Goal: Task Accomplishment & Management: Manage account settings

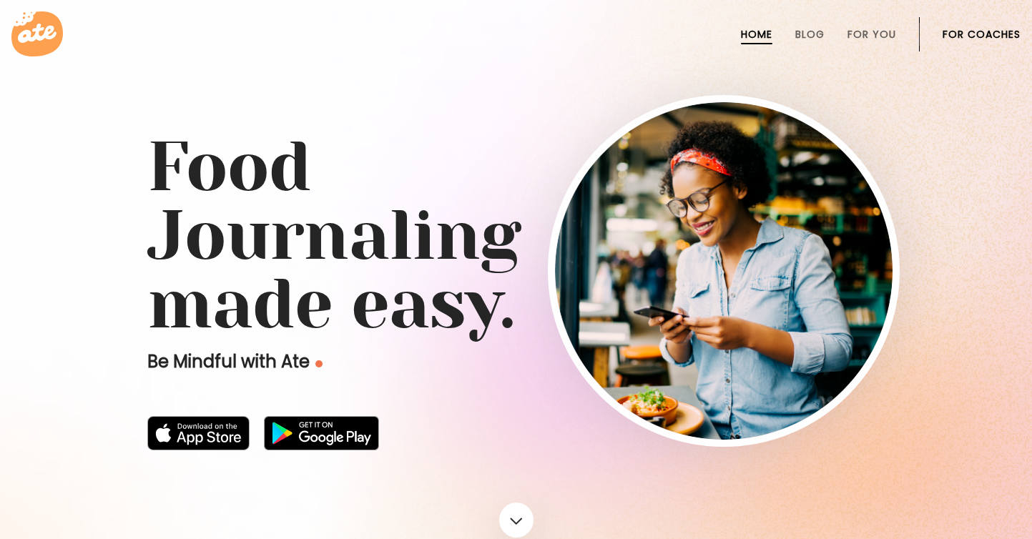
click at [989, 24] on li "For Coaches" at bounding box center [982, 34] width 78 height 34
click at [985, 36] on link "For Coaches" at bounding box center [982, 34] width 78 height 11
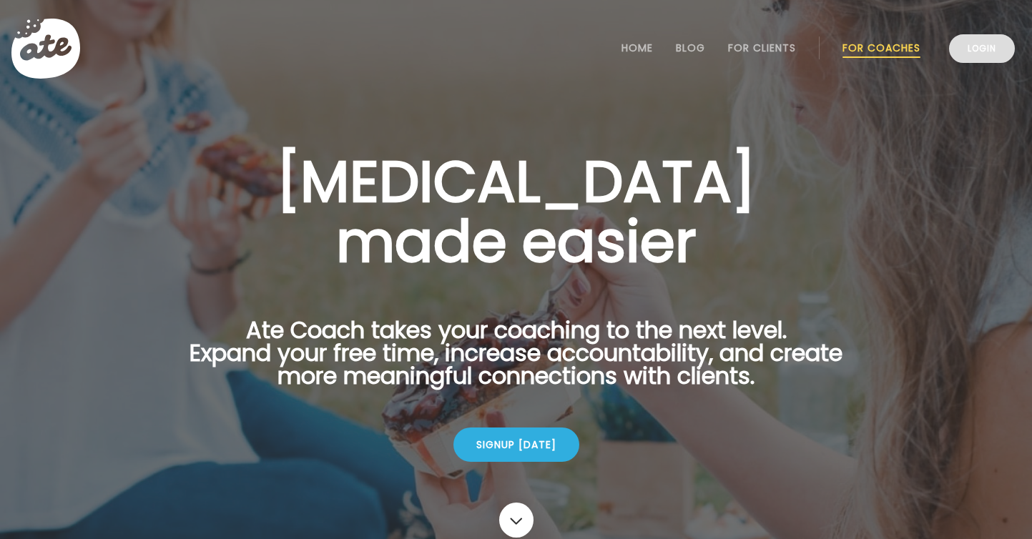
click at [986, 39] on link "Login" at bounding box center [982, 48] width 66 height 29
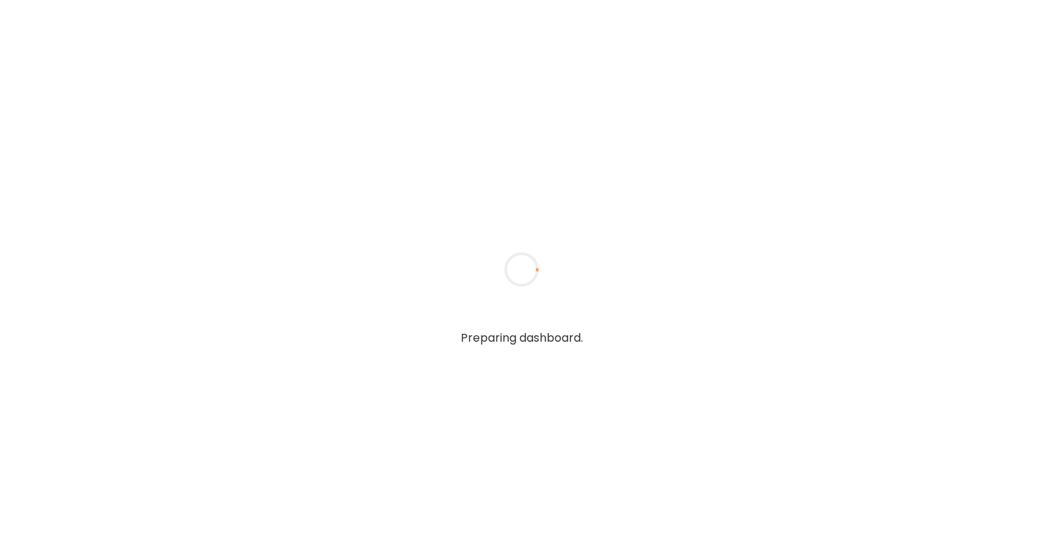
type input "**********"
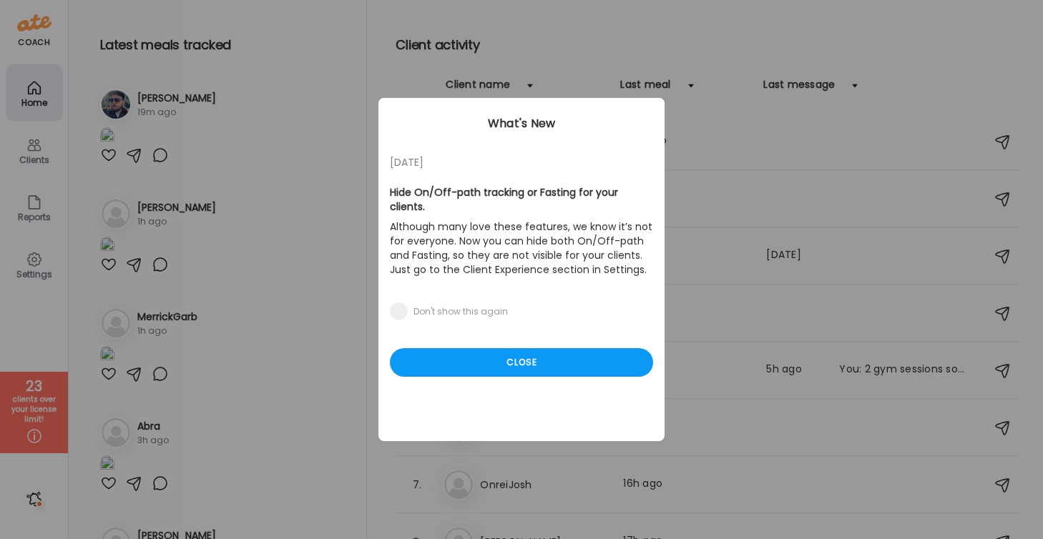
click at [507, 385] on div "[DATE] Hide On/Off-path tracking or Fasting for your clients. Although many lov…" at bounding box center [521, 269] width 286 height 343
click at [508, 348] on div "Close" at bounding box center [521, 362] width 263 height 29
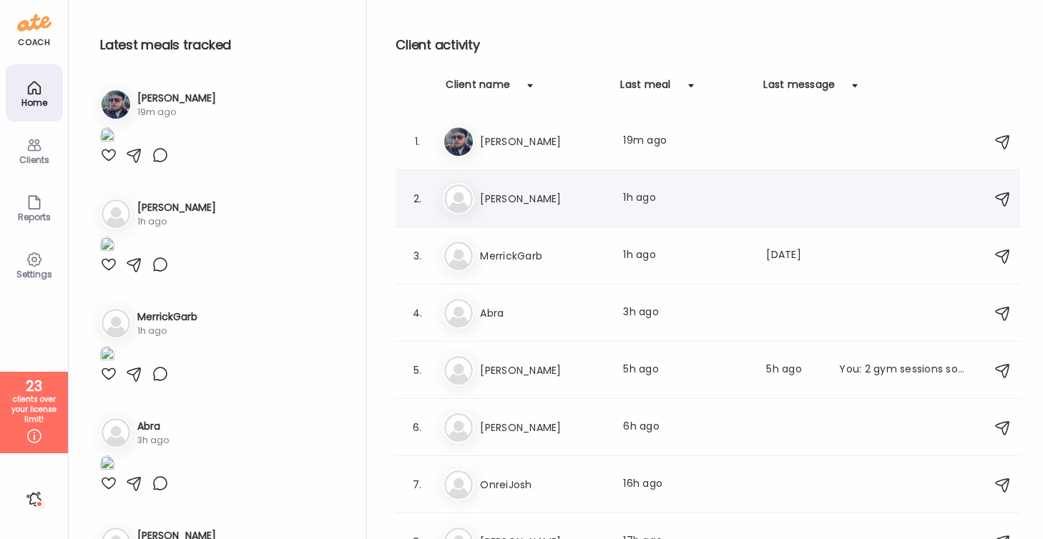
click at [558, 206] on h3 "[PERSON_NAME]" at bounding box center [543, 198] width 126 height 17
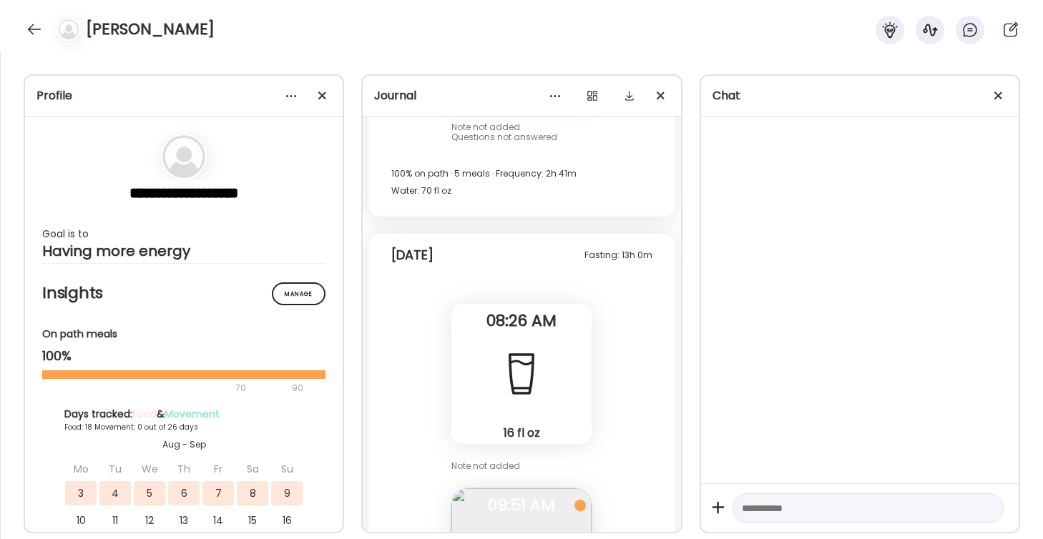
scroll to position [43811, 0]
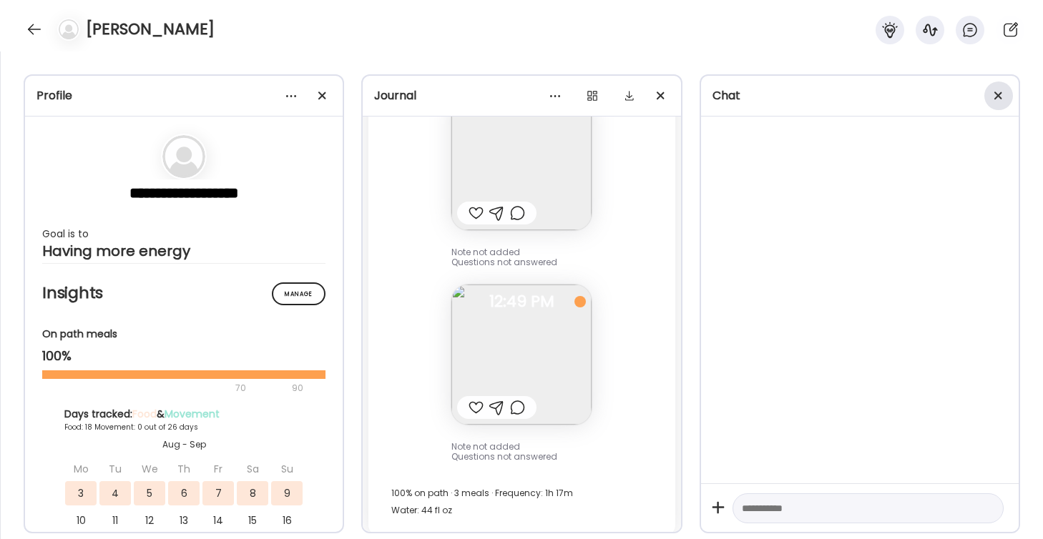
click at [1000, 92] on span at bounding box center [998, 96] width 8 height 8
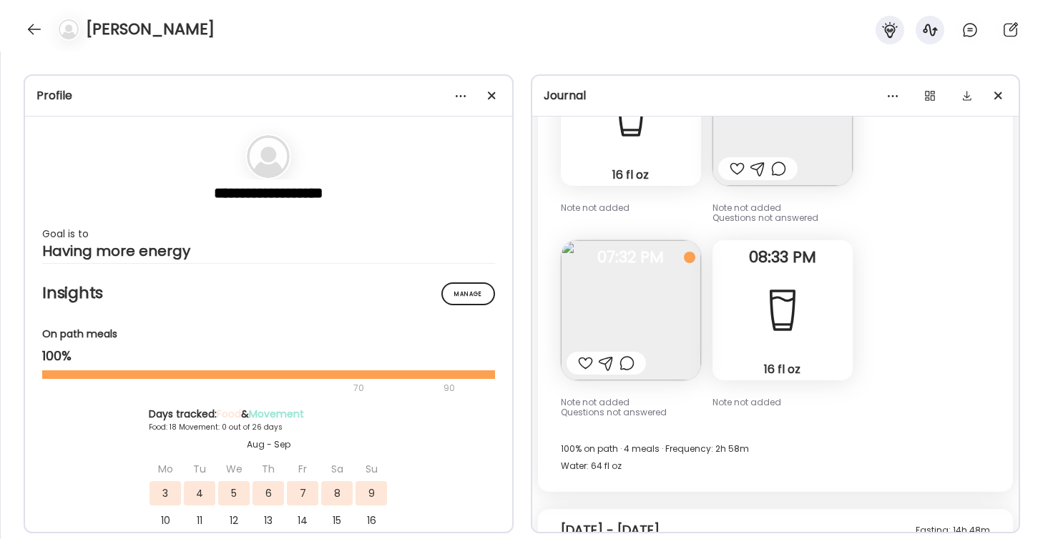
scroll to position [14676, 0]
